Goal: Information Seeking & Learning: Learn about a topic

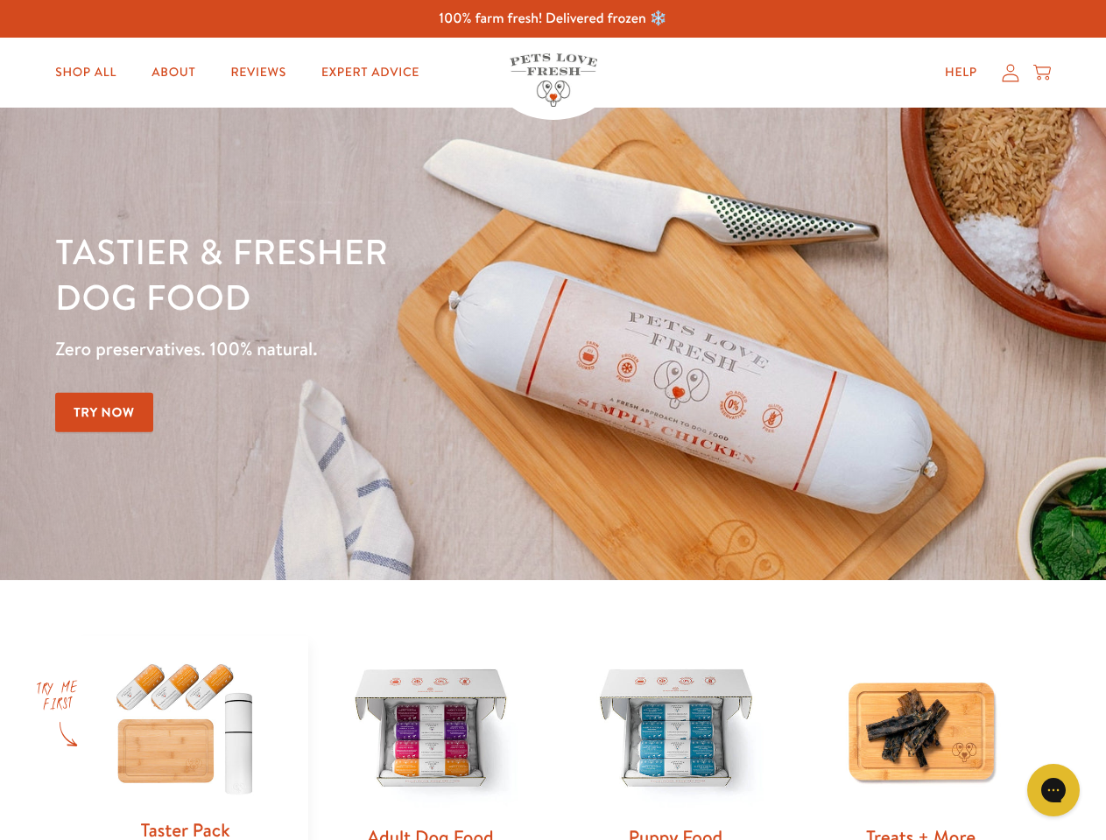
click at [552, 420] on div "Tastier & fresher dog food Zero preservatives. 100% natural. Try Now" at bounding box center [387, 343] width 664 height 231
click at [1053, 790] on icon "Gorgias live chat" at bounding box center [1052, 790] width 17 height 17
